Goal: Information Seeking & Learning: Learn about a topic

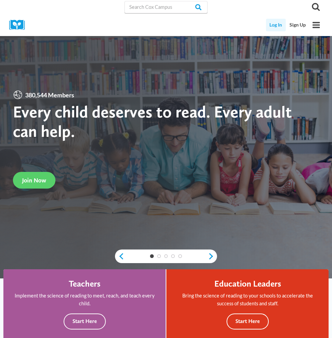
click at [280, 26] on link "Log In" at bounding box center [276, 25] width 20 height 13
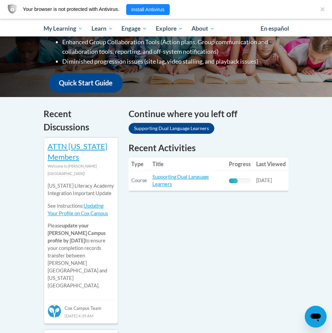
scroll to position [204, 0]
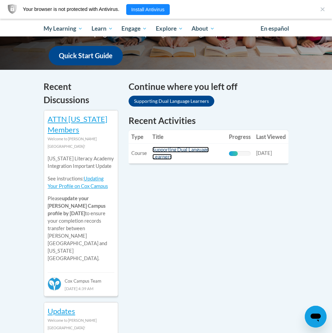
click at [191, 150] on link "Supporting Dual Language Learners" at bounding box center [180, 153] width 56 height 13
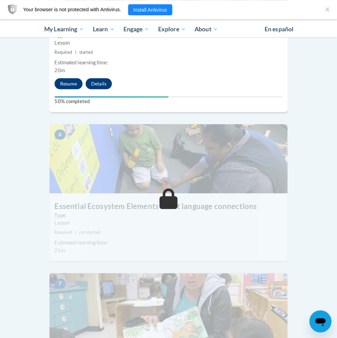
scroll to position [993, 0]
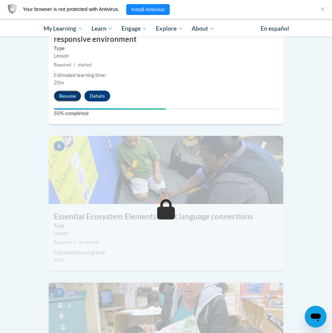
click at [72, 99] on button "Resume" at bounding box center [68, 95] width 28 height 11
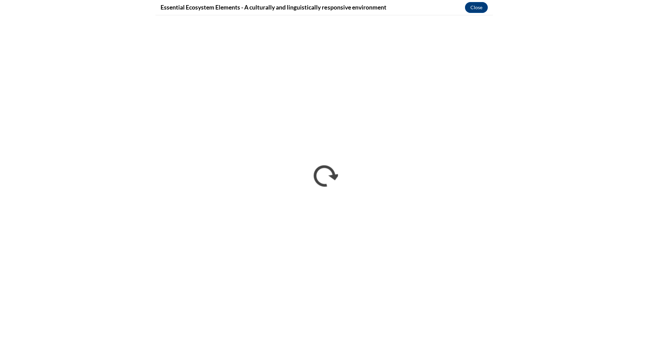
scroll to position [736, 0]
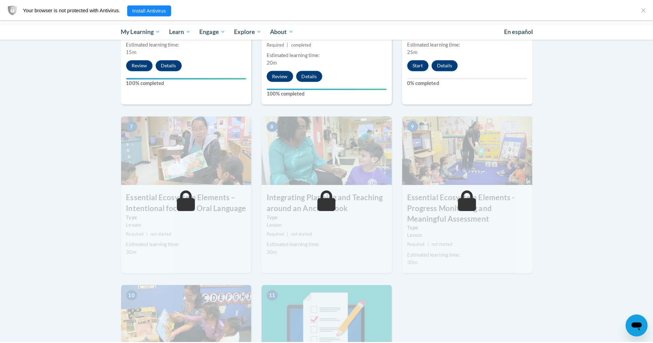
scroll to position [455, 0]
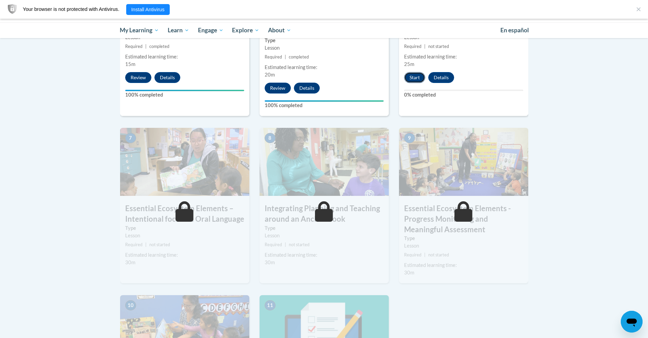
click at [415, 72] on button "Start" at bounding box center [414, 77] width 21 height 11
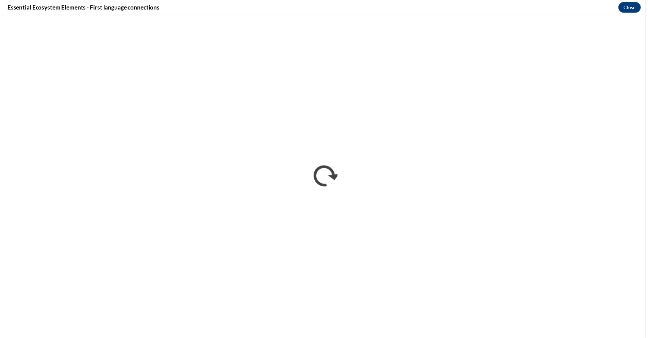
scroll to position [0, 0]
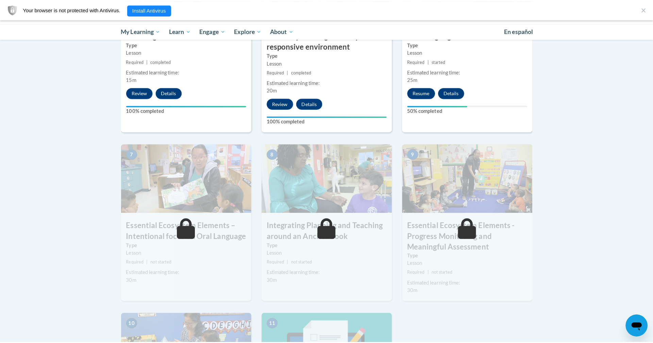
scroll to position [427, 0]
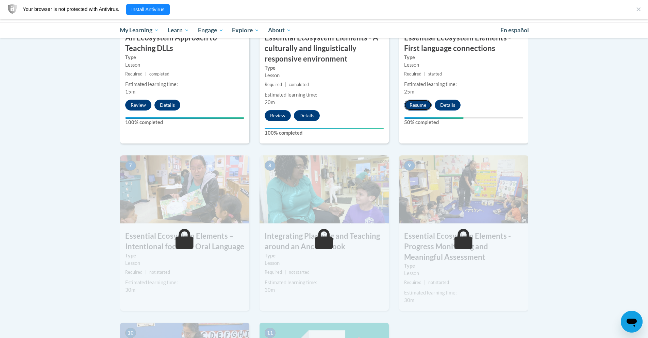
click at [417, 107] on button "Resume" at bounding box center [418, 105] width 28 height 11
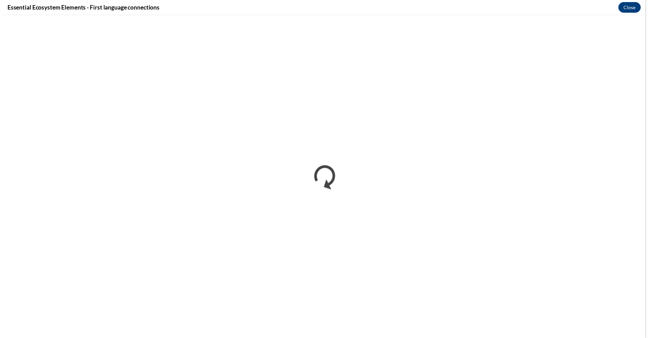
scroll to position [0, 0]
